Goal: Check status: Check status

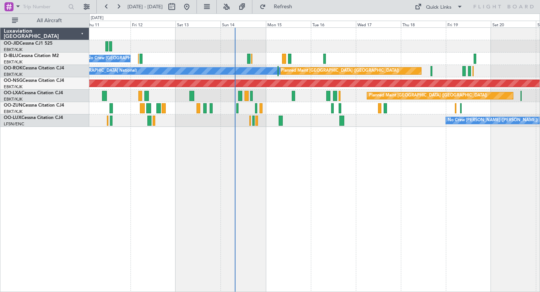
click at [290, 43] on div at bounding box center [314, 46] width 450 height 12
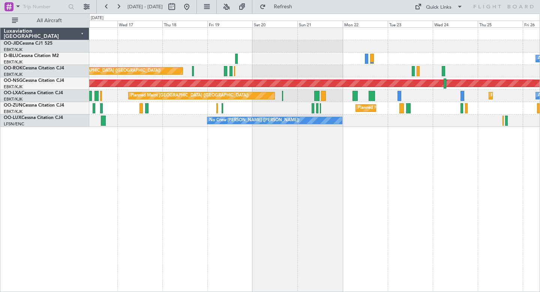
click at [367, 58] on div "A/C Unavailable [GEOGRAPHIC_DATA] ([GEOGRAPHIC_DATA] National) A/C Unavailable …" at bounding box center [314, 77] width 450 height 99
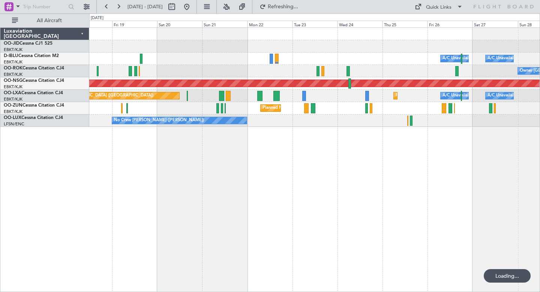
click at [368, 43] on div "Planned Maint Kortrijk-[GEOGRAPHIC_DATA]" at bounding box center [314, 46] width 450 height 12
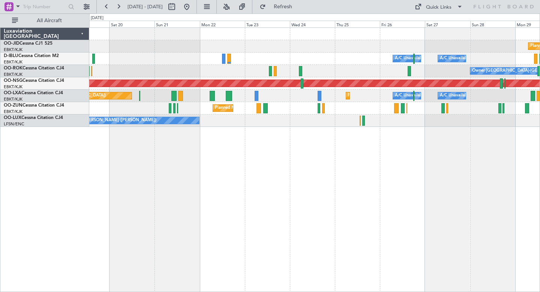
click at [461, 43] on div "Planned Maint Kortrijk-[GEOGRAPHIC_DATA]" at bounding box center [314, 46] width 450 height 12
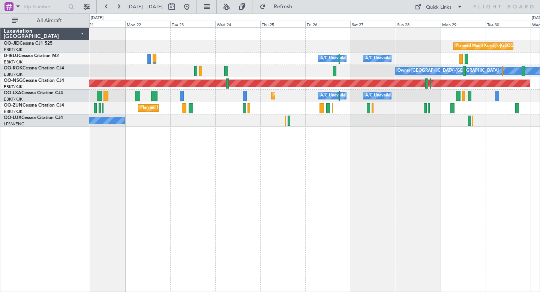
click at [402, 38] on div at bounding box center [314, 34] width 450 height 12
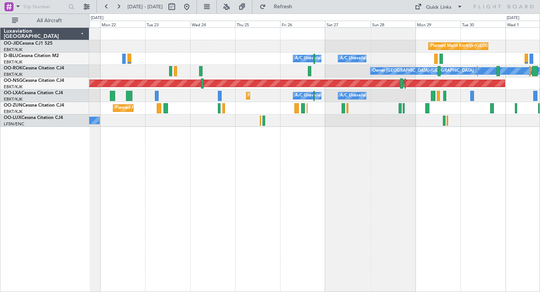
click at [416, 58] on div "A/C Unavailable [GEOGRAPHIC_DATA] ([GEOGRAPHIC_DATA] National) A/C Unavailable …" at bounding box center [314, 58] width 450 height 12
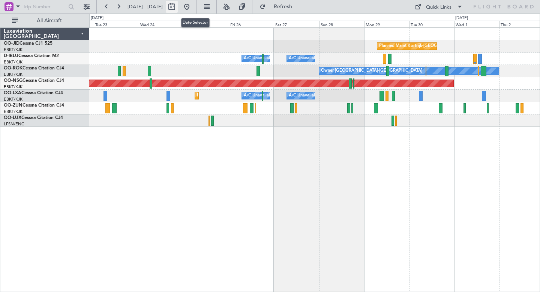
click at [178, 10] on button at bounding box center [172, 7] width 12 height 12
select select "9"
select select "2025"
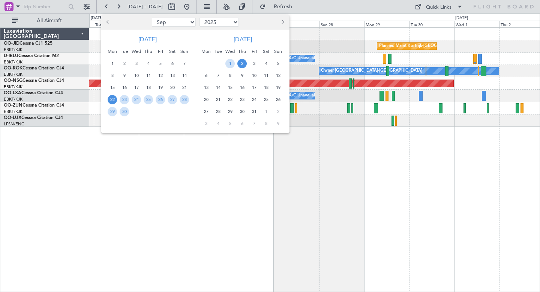
click at [111, 22] on button "Previous month" at bounding box center [108, 22] width 8 height 12
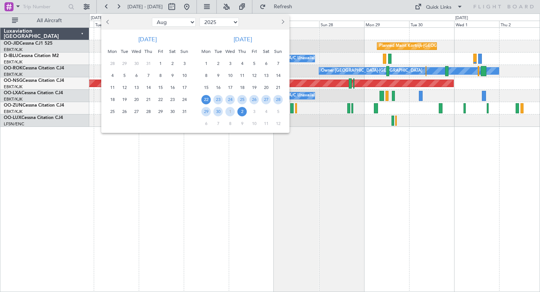
click at [111, 22] on button "Previous month" at bounding box center [108, 22] width 8 height 12
select select "7"
click at [145, 76] on span "10" at bounding box center [148, 75] width 9 height 9
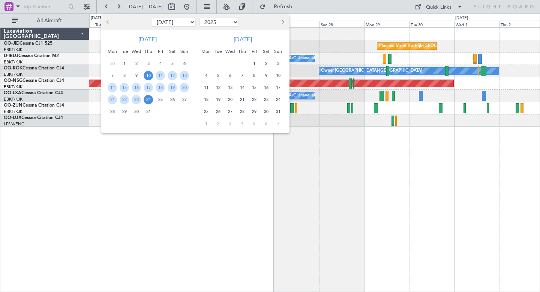
click at [146, 97] on span "24" at bounding box center [148, 99] width 9 height 9
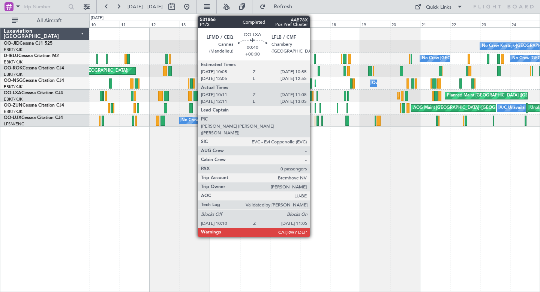
click at [313, 96] on div at bounding box center [312, 96] width 1 height 10
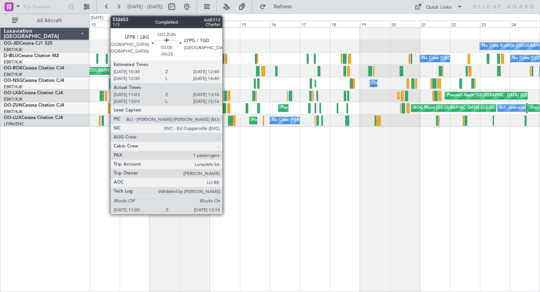
click at [226, 108] on div at bounding box center [224, 108] width 3 height 10
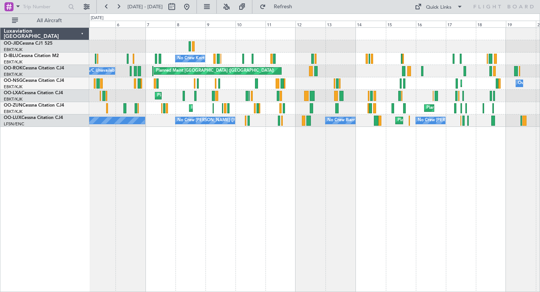
click at [298, 168] on div "No Crew Kortrijk-[GEOGRAPHIC_DATA] No Crew Kortrijk-[GEOGRAPHIC_DATA] No Crew […" at bounding box center [314, 159] width 450 height 264
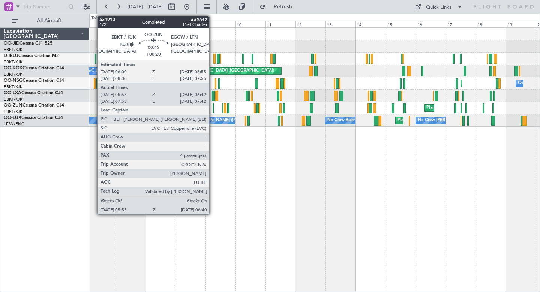
click at [212, 106] on div at bounding box center [212, 108] width 1 height 10
click at [213, 105] on div at bounding box center [212, 108] width 1 height 10
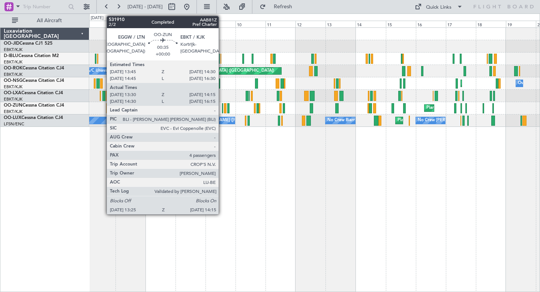
click at [222, 106] on div at bounding box center [222, 108] width 1 height 10
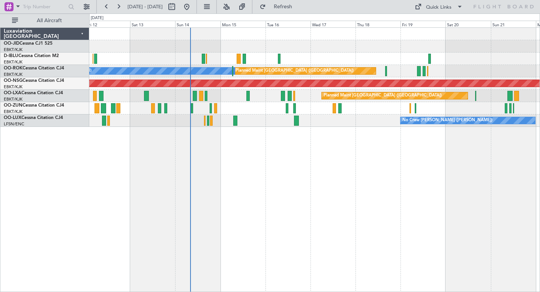
click at [316, 43] on div at bounding box center [314, 46] width 450 height 12
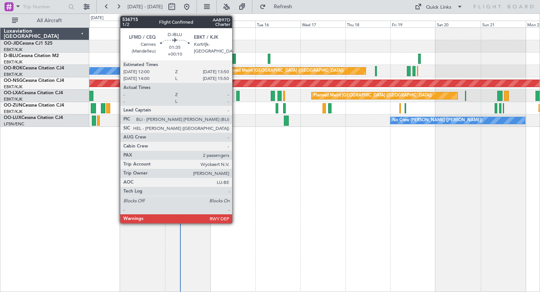
click at [235, 55] on div at bounding box center [234, 59] width 4 height 10
